Goal: Entertainment & Leisure: Consume media (video, audio)

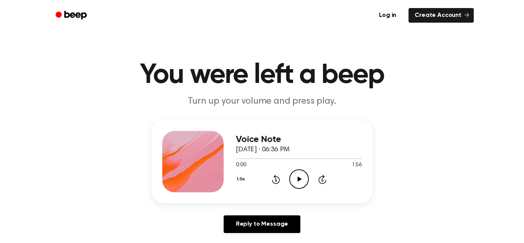
drag, startPoint x: 294, startPoint y: 150, endPoint x: 307, endPoint y: 150, distance: 12.7
click at [289, 150] on span "[DATE] · 06:36 PM" at bounding box center [263, 149] width 54 height 7
click at [289, 148] on span "[DATE] · 06:36 PM" at bounding box center [263, 149] width 54 height 7
click at [301, 182] on icon "Play Audio" at bounding box center [299, 179] width 20 height 20
click at [301, 182] on icon "Pause Audio" at bounding box center [299, 179] width 20 height 20
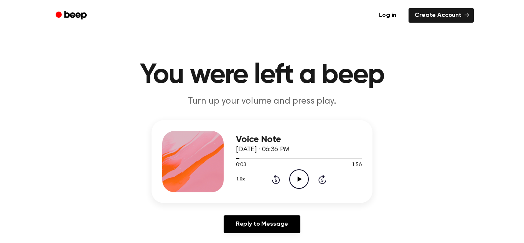
click at [278, 181] on icon "Rewind 5 seconds" at bounding box center [275, 179] width 8 height 10
click at [301, 179] on icon "Play Audio" at bounding box center [299, 179] width 20 height 20
click at [276, 176] on icon at bounding box center [276, 178] width 8 height 9
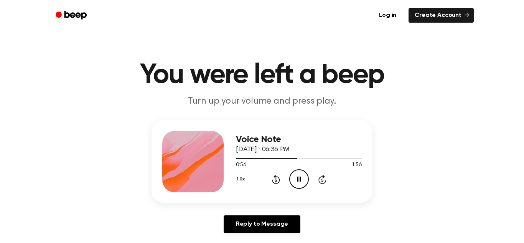
click at [299, 181] on icon "Pause Audio" at bounding box center [299, 179] width 20 height 20
click at [299, 181] on icon "Play Audio" at bounding box center [299, 179] width 20 height 20
click at [302, 178] on icon "Pause Audio" at bounding box center [299, 179] width 20 height 20
click at [272, 178] on icon "Rewind 5 seconds" at bounding box center [275, 179] width 8 height 10
click at [296, 178] on icon "Play Audio" at bounding box center [299, 179] width 20 height 20
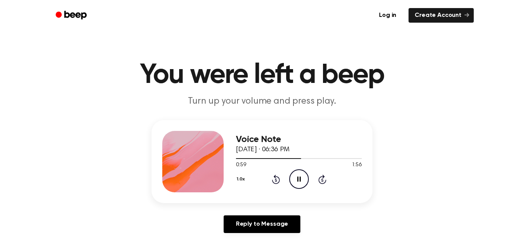
click at [296, 178] on icon "Pause Audio" at bounding box center [299, 179] width 20 height 20
click at [302, 177] on icon "Play Audio" at bounding box center [299, 179] width 20 height 20
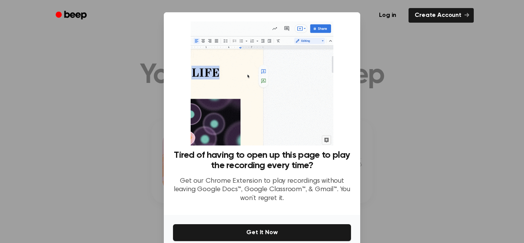
click at [428, 127] on div at bounding box center [262, 121] width 524 height 243
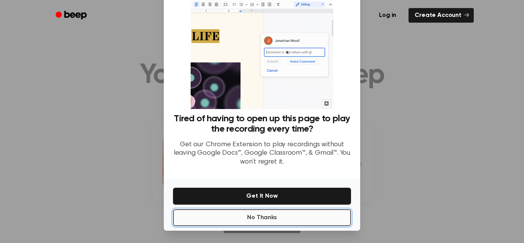
click at [266, 215] on button "No Thanks" at bounding box center [262, 217] width 178 height 17
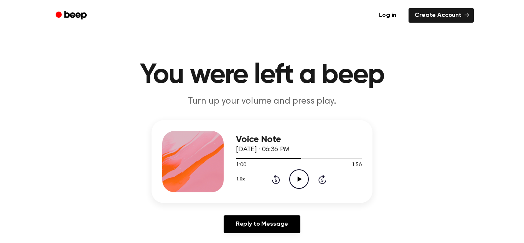
click at [295, 180] on icon "Play Audio" at bounding box center [299, 179] width 20 height 20
click at [298, 181] on icon "Pause Audio" at bounding box center [299, 179] width 20 height 20
